Goal: Go to known website: Go to known website

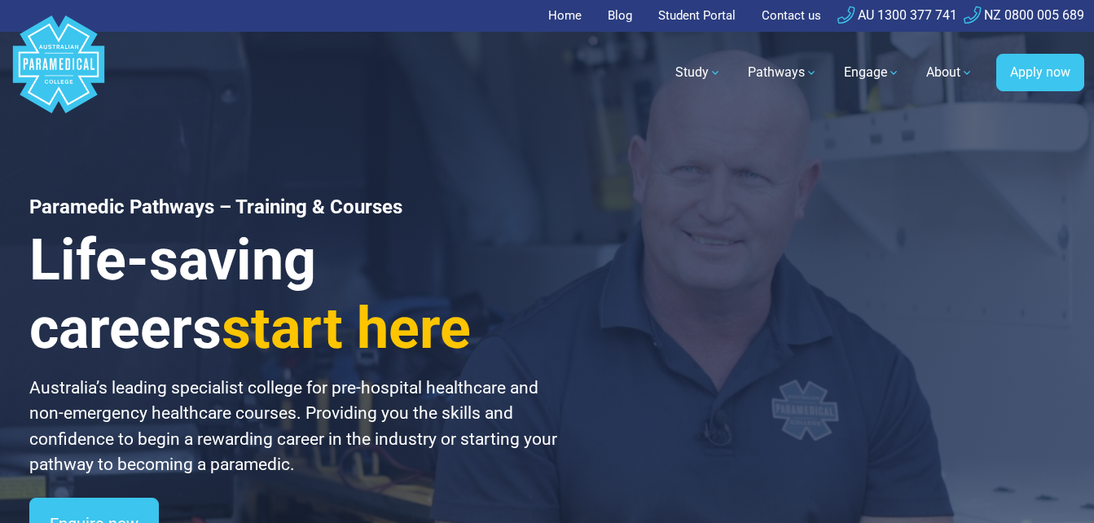
click at [568, 13] on link "Home" at bounding box center [569, 16] width 43 height 32
click at [561, 16] on link "Home" at bounding box center [569, 16] width 43 height 32
click at [710, 16] on link "Student Portal" at bounding box center [696, 16] width 97 height 32
